Goal: Task Accomplishment & Management: Use online tool/utility

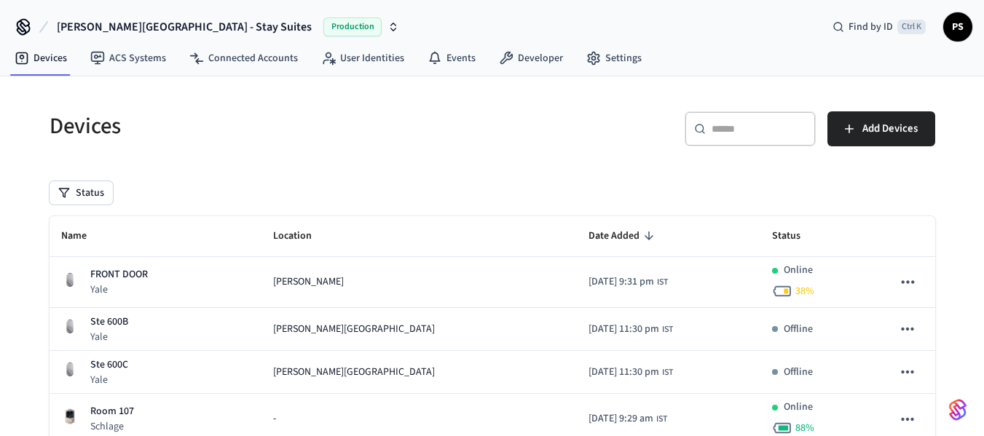
click at [742, 130] on input "text" at bounding box center [759, 129] width 95 height 15
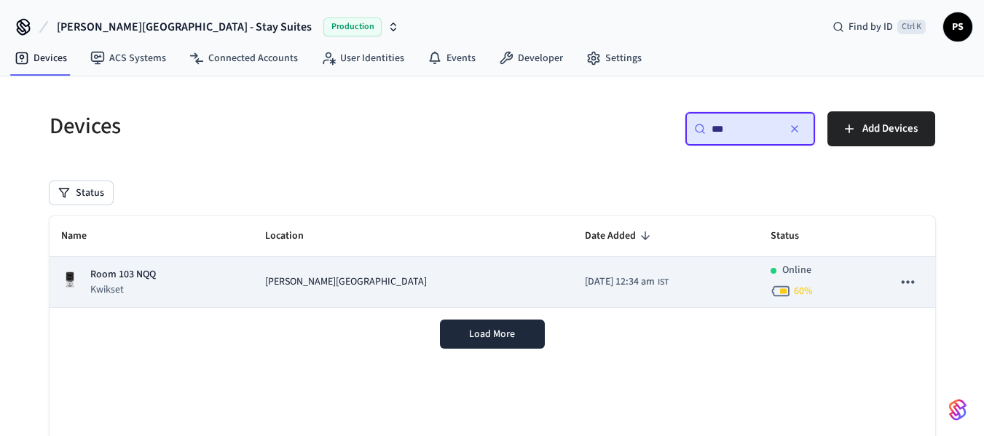
type input "***"
click at [331, 285] on span "[PERSON_NAME][GEOGRAPHIC_DATA]" at bounding box center [346, 282] width 162 height 15
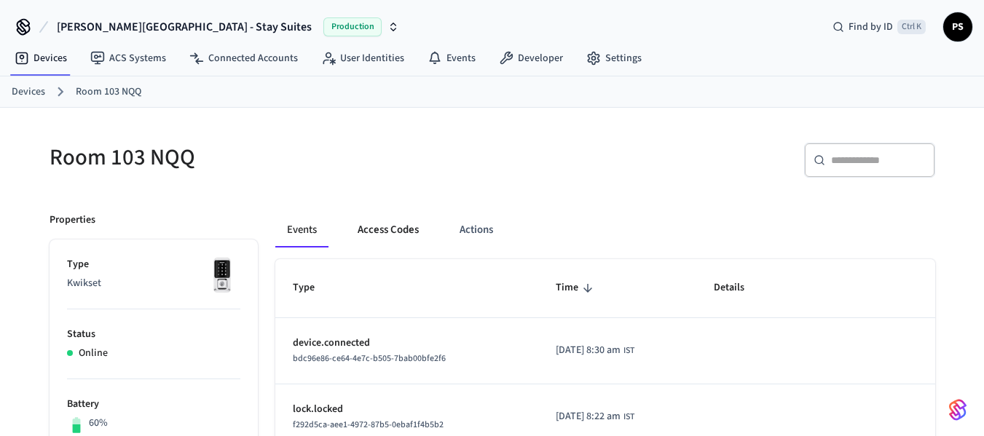
click at [377, 230] on button "Access Codes" at bounding box center [388, 230] width 84 height 35
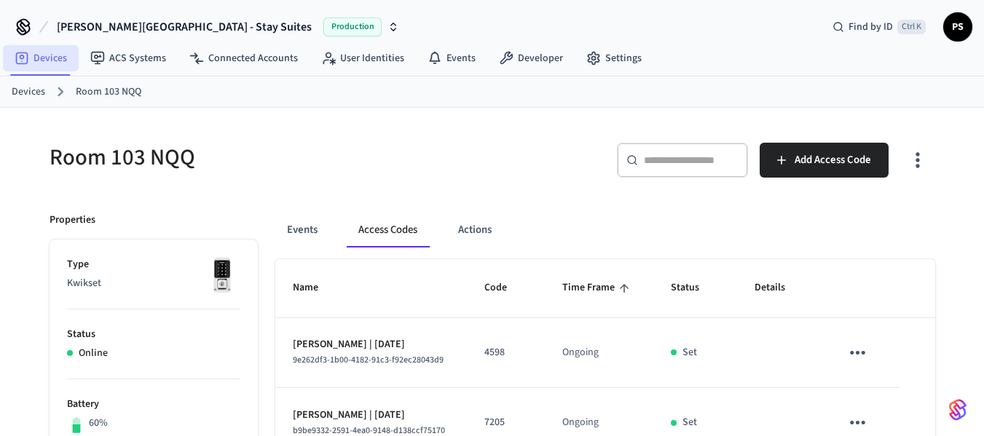
click at [46, 62] on link "Devices" at bounding box center [41, 58] width 76 height 26
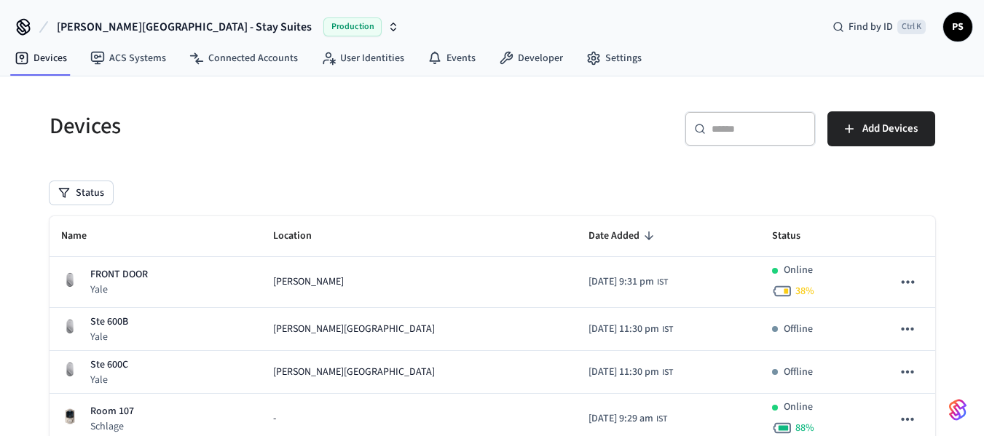
click at [709, 134] on div "​ ​" at bounding box center [750, 128] width 131 height 35
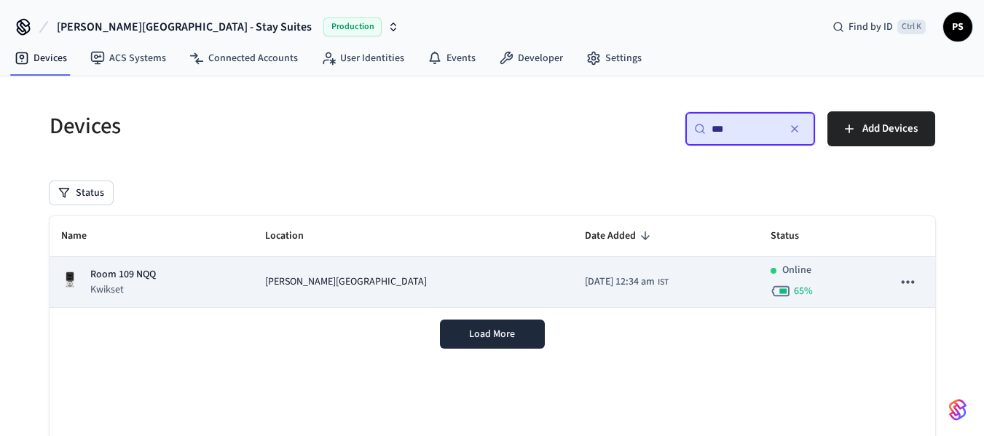
type input "***"
click at [299, 275] on span "[PERSON_NAME][GEOGRAPHIC_DATA]" at bounding box center [346, 282] width 162 height 15
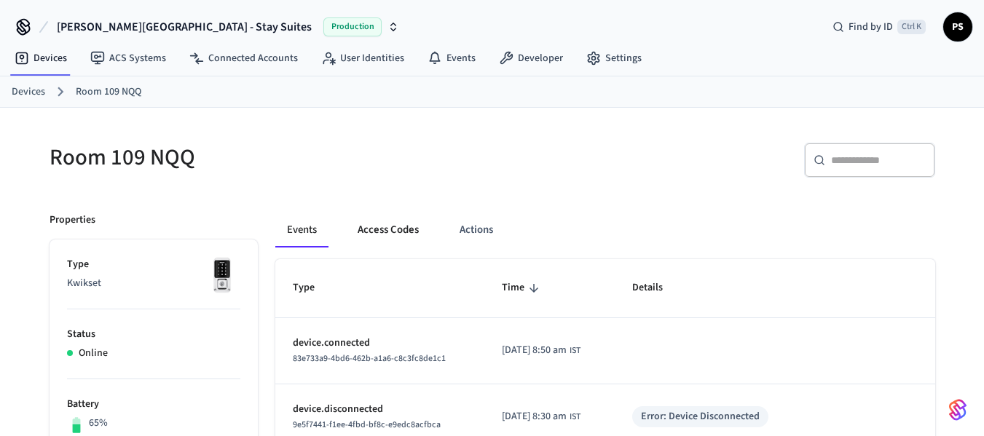
click at [378, 225] on button "Access Codes" at bounding box center [388, 230] width 84 height 35
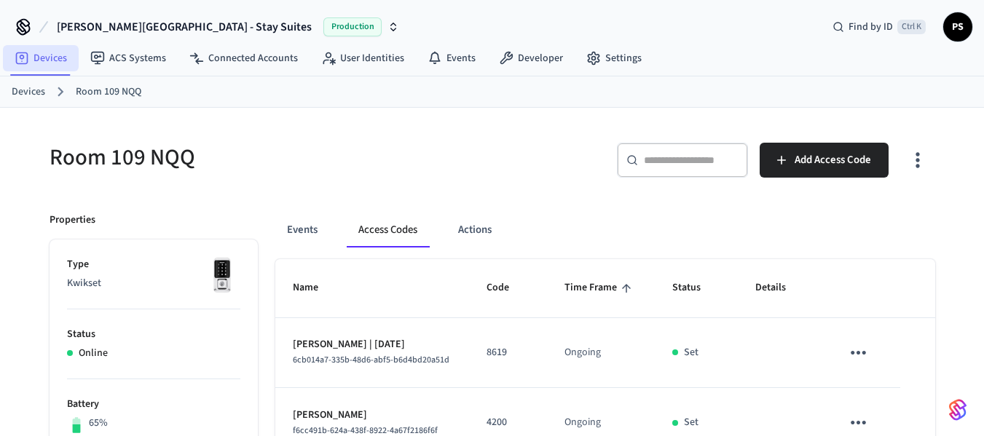
click at [54, 53] on link "Devices" at bounding box center [41, 58] width 76 height 26
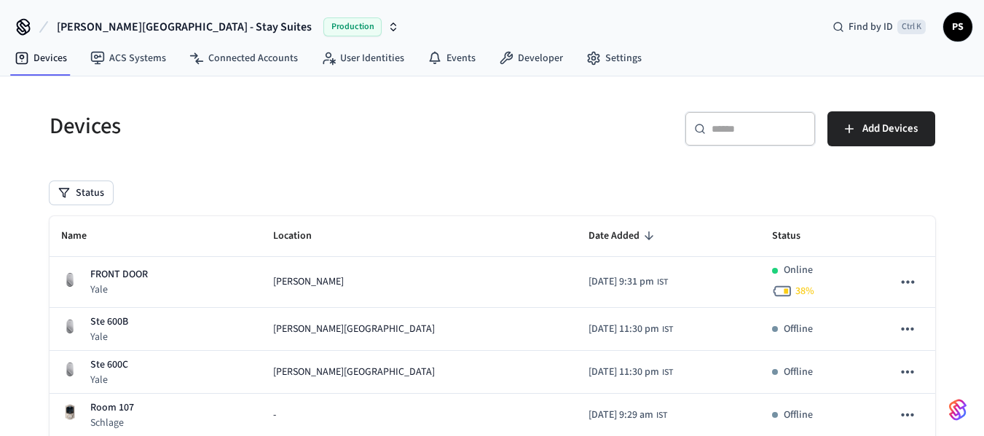
click at [78, 132] on h5 "Devices" at bounding box center [267, 126] width 434 height 30
click at [50, 57] on link "Devices" at bounding box center [41, 58] width 76 height 26
